Goal: Task Accomplishment & Management: Manage account settings

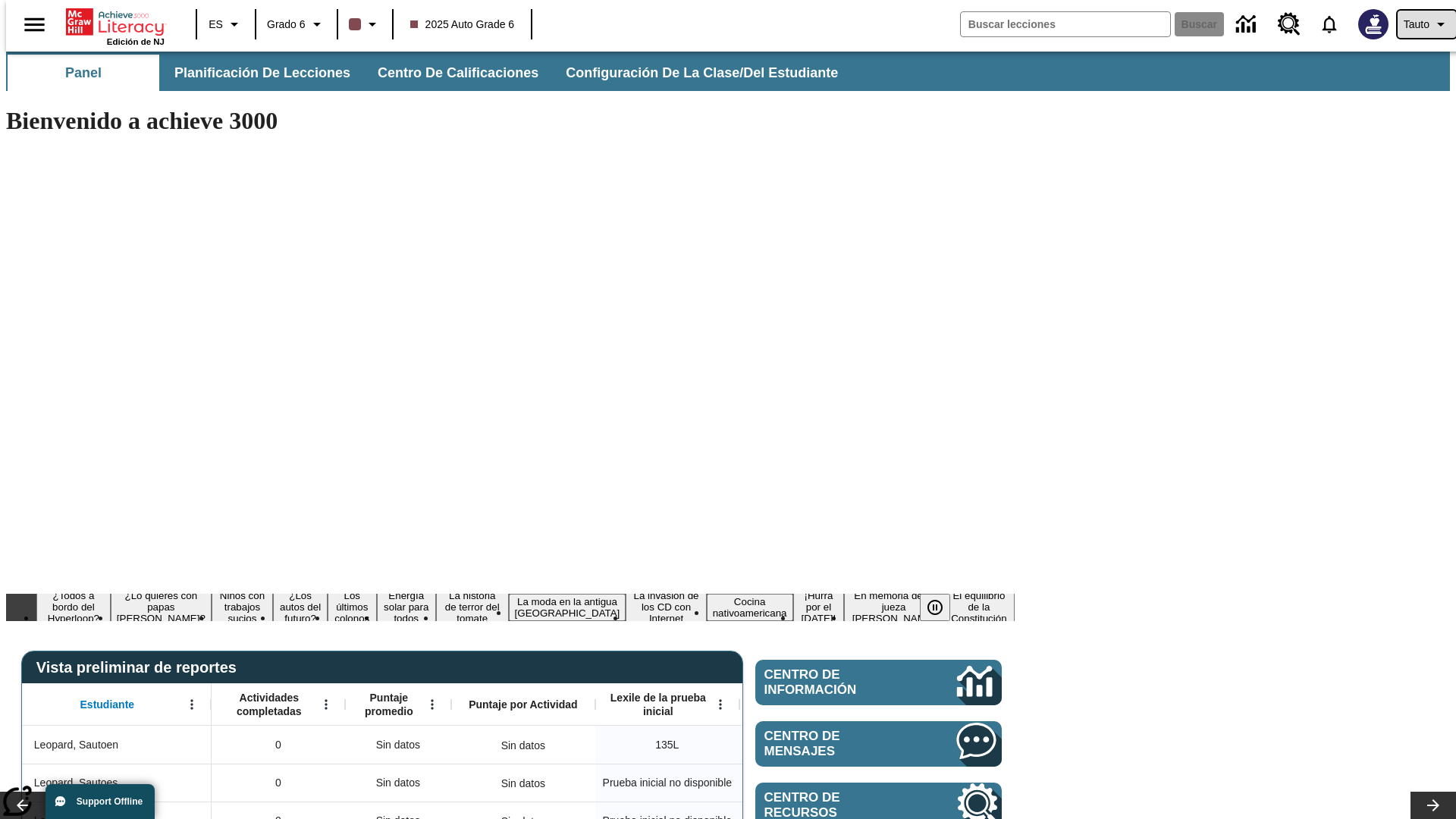
click at [1418, 24] on span "Tauto" at bounding box center [1417, 24] width 26 height 16
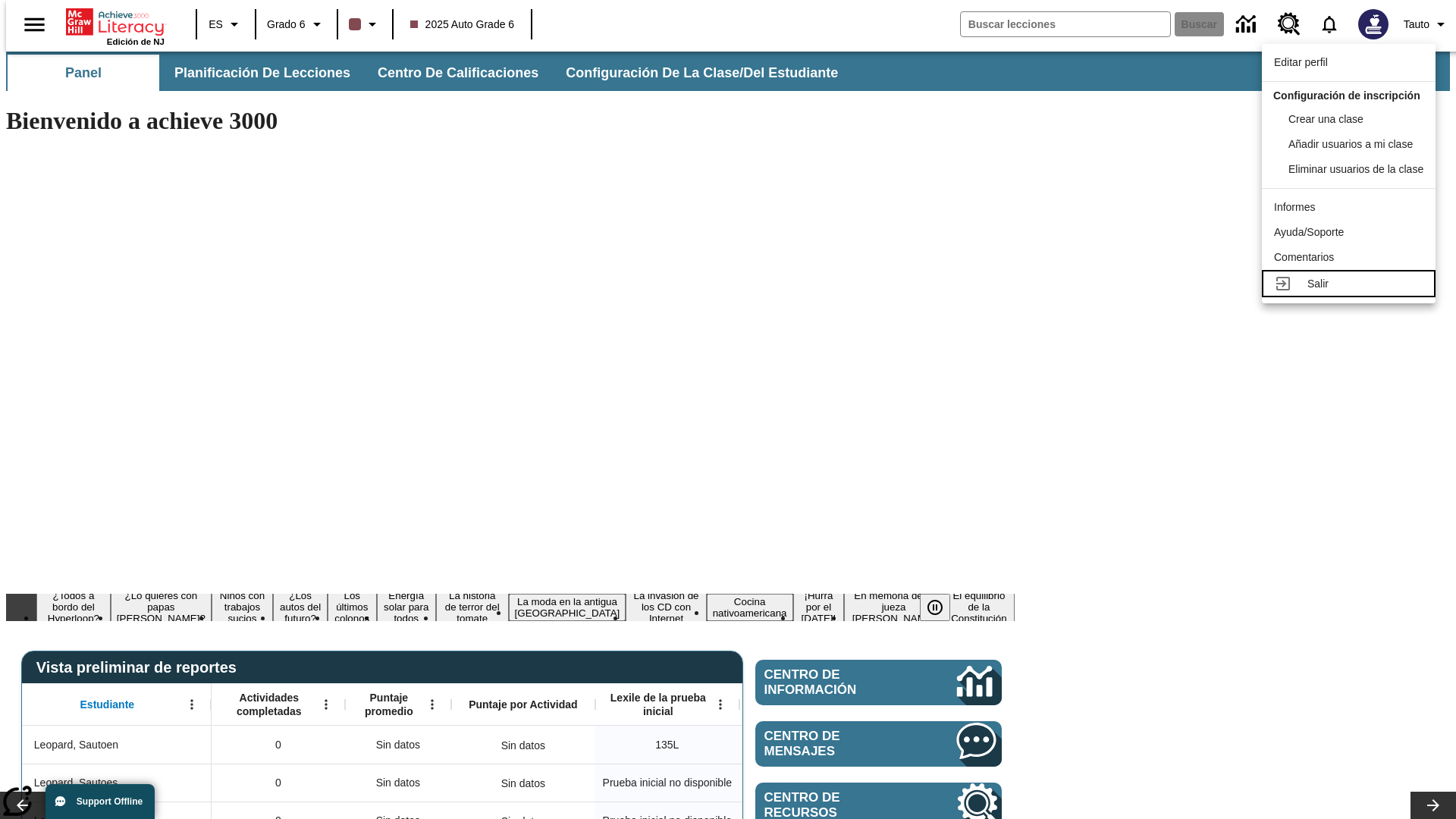
click at [1353, 292] on div "Salir" at bounding box center [1365, 284] width 116 height 16
